Goal: Task Accomplishment & Management: Manage account settings

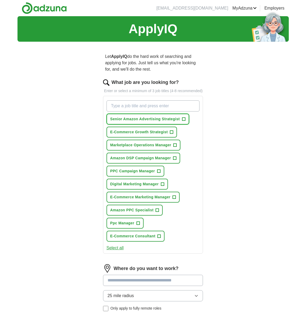
click at [184, 121] on span "+" at bounding box center [183, 119] width 3 height 4
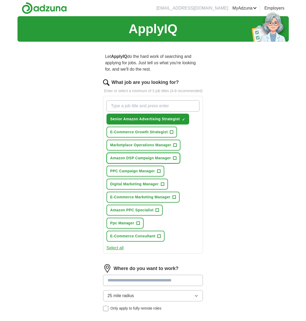
click at [175, 160] on span "+" at bounding box center [174, 158] width 3 height 4
click at [157, 212] on span "+" at bounding box center [157, 210] width 3 height 4
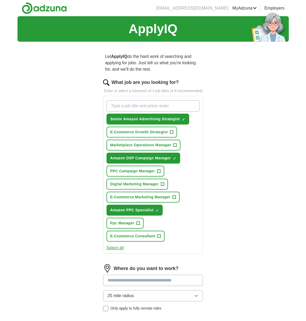
click at [117, 251] on button "Select all" at bounding box center [115, 247] width 17 height 6
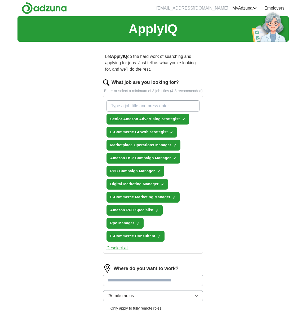
click at [117, 251] on button "Deselect all" at bounding box center [118, 247] width 22 height 6
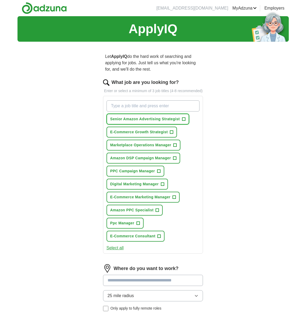
click at [175, 122] on span "Senior Amazon Advertising Strategist" at bounding box center [145, 119] width 70 height 6
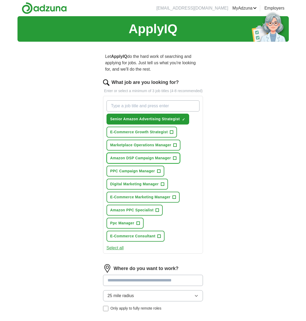
click at [172, 163] on button "Amazon DSP Campaign Manager +" at bounding box center [144, 157] width 74 height 11
click at [155, 174] on span "PPC Campaign Manager" at bounding box center [132, 171] width 45 height 6
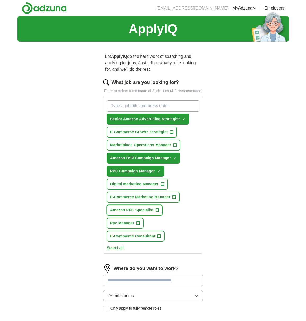
click at [146, 213] on span "Amazon PPC Specialist" at bounding box center [131, 210] width 43 height 6
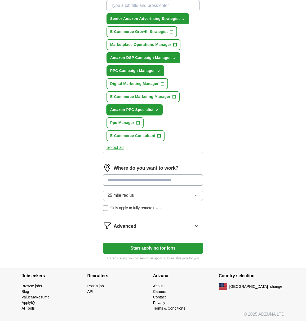
scroll to position [100, 0]
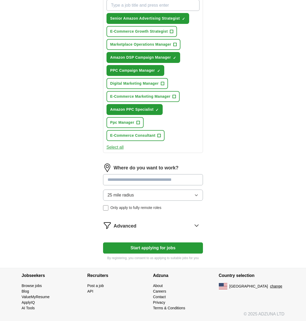
click at [122, 210] on span "Only apply to fully remote roles" at bounding box center [136, 208] width 51 height 6
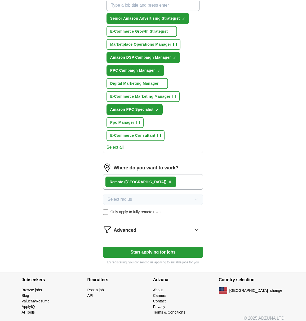
click at [195, 233] on icon at bounding box center [196, 229] width 8 height 8
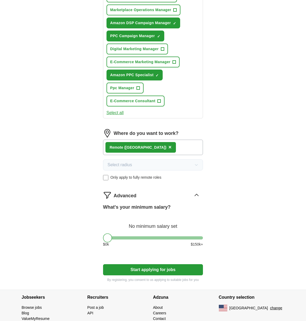
scroll to position [163, 0]
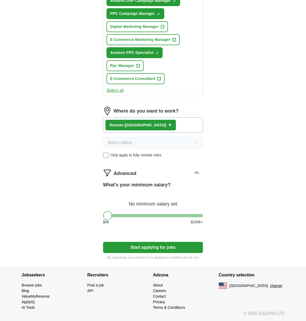
click at [149, 245] on button "Start applying for jobs" at bounding box center [153, 247] width 100 height 11
select select "**"
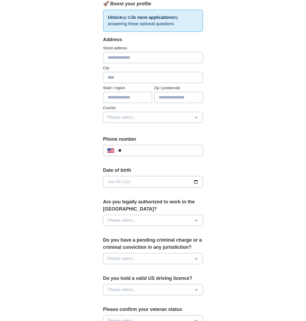
scroll to position [0, 0]
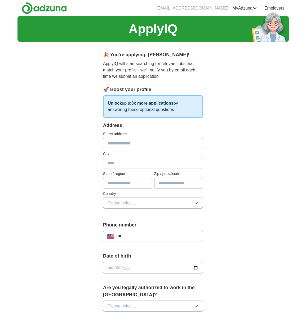
click at [136, 143] on input "text" at bounding box center [153, 143] width 100 height 11
type input "**********"
type input "******"
type input "*"
type input "**"
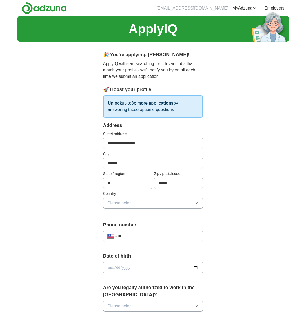
type input "*****"
click at [161, 206] on button "Please select..." at bounding box center [153, 202] width 100 height 11
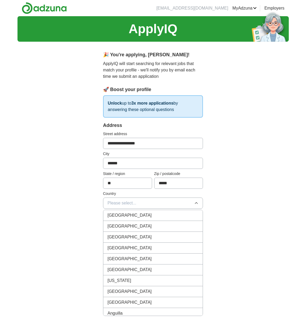
click at [151, 223] on div "[GEOGRAPHIC_DATA]" at bounding box center [153, 226] width 91 height 6
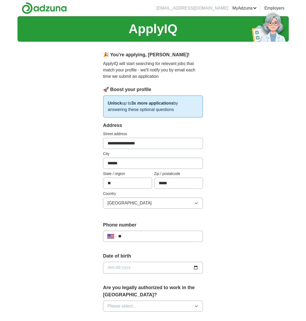
click at [139, 235] on input "**" at bounding box center [158, 236] width 81 height 6
type input "**********"
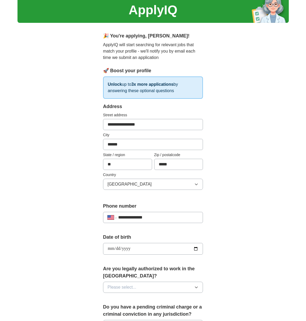
scroll to position [19, 0]
click at [172, 288] on button "Please select..." at bounding box center [153, 286] width 100 height 11
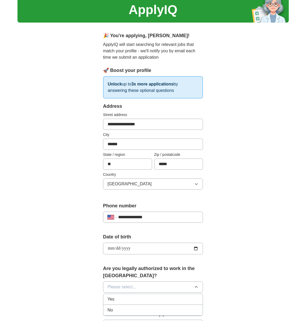
click at [167, 297] on div "Yes" at bounding box center [153, 299] width 91 height 6
click at [244, 282] on div "**********" at bounding box center [152, 241] width 271 height 489
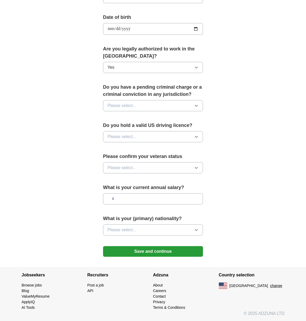
click at [160, 136] on button "Please select..." at bounding box center [153, 136] width 100 height 11
click at [152, 149] on div "Yes" at bounding box center [153, 149] width 91 height 6
click at [156, 105] on button "Please select..." at bounding box center [153, 105] width 100 height 11
click at [151, 130] on div "No" at bounding box center [153, 128] width 91 height 6
click at [133, 168] on span "Please select..." at bounding box center [122, 167] width 29 height 6
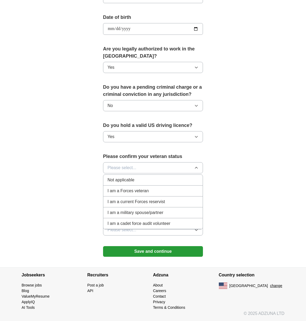
click at [168, 189] on div "I am a Forces veteran" at bounding box center [153, 190] width 91 height 6
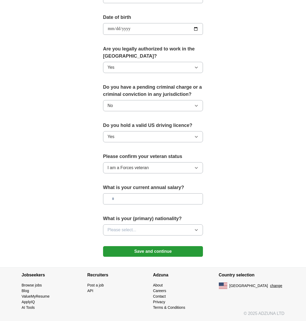
click at [155, 228] on button "Please select..." at bounding box center [153, 229] width 100 height 11
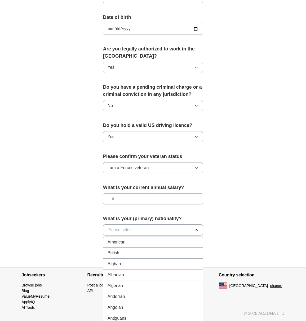
click at [140, 241] on div "American" at bounding box center [153, 242] width 91 height 6
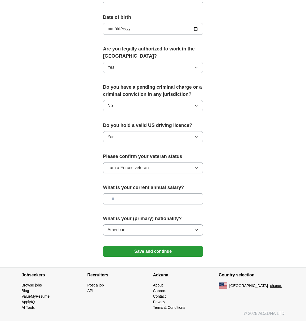
click at [130, 200] on input "text" at bounding box center [153, 198] width 100 height 11
type input "*******"
click at [154, 249] on button "Save and continue" at bounding box center [153, 251] width 100 height 11
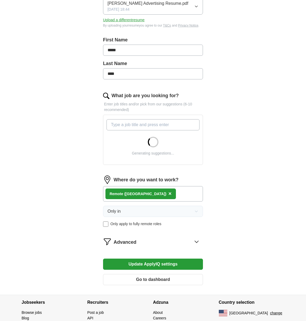
scroll to position [120, 0]
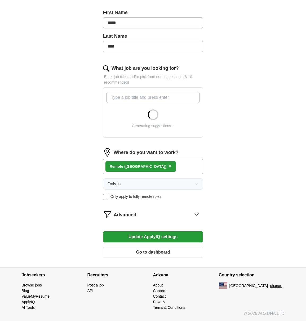
click at [190, 213] on div "Advanced" at bounding box center [159, 214] width 90 height 8
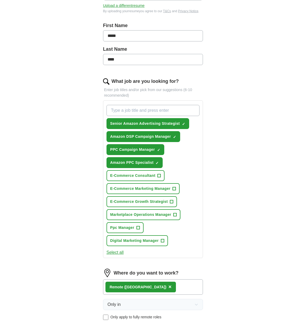
scroll to position [106, 0]
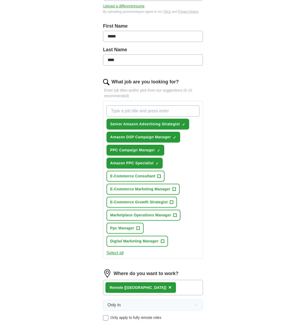
click at [131, 112] on input "What job are you looking for?" at bounding box center [153, 110] width 93 height 11
type input "amazon ads"
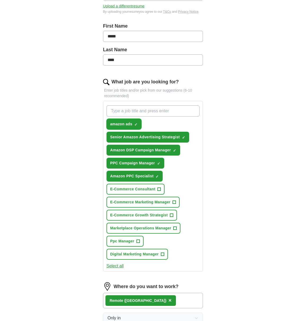
click at [127, 121] on span "amazon ads" at bounding box center [121, 124] width 22 height 6
click at [136, 124] on span "+" at bounding box center [136, 124] width 3 height 4
click at [138, 124] on span "✓ ×" at bounding box center [135, 123] width 3 height 3
click at [137, 124] on span "+" at bounding box center [136, 124] width 3 height 4
click at [0, 0] on span "×" at bounding box center [0, 0] width 0 height 0
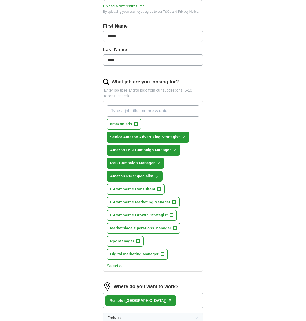
click at [121, 113] on input "What job are you looking for?" at bounding box center [153, 110] width 93 height 11
type input "Amazon Advertising"
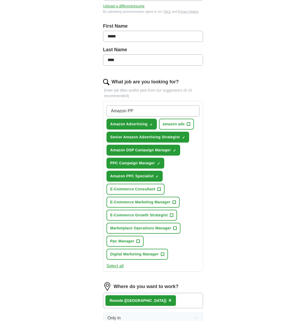
type input "Amazon PPC"
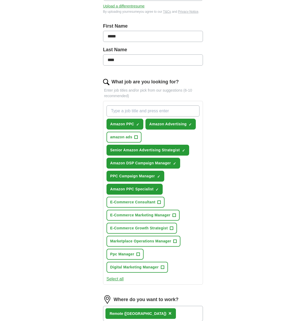
click at [126, 111] on input "What job are you looking for?" at bounding box center [153, 110] width 93 height 11
type input "Amazon DSP"
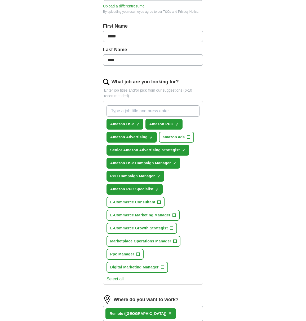
click at [133, 114] on input "What job are you looking for?" at bounding box center [153, 110] width 93 height 11
type input "Amazon Ads"
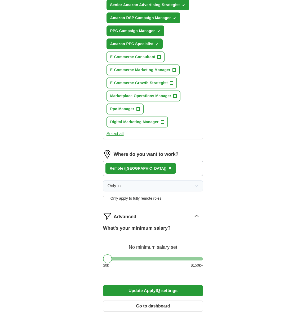
scroll to position [318, 0]
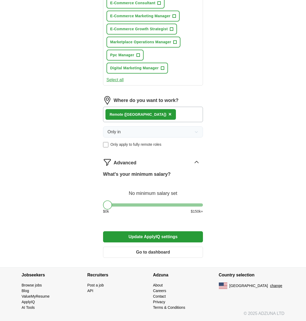
click at [156, 237] on button "Update ApplyIQ settings" at bounding box center [153, 236] width 100 height 11
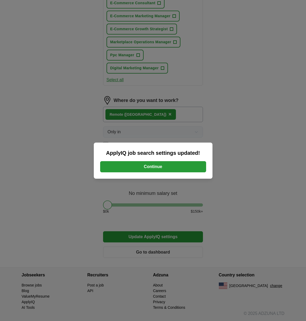
click at [174, 168] on button "Continue" at bounding box center [153, 166] width 106 height 11
